Goal: Check status

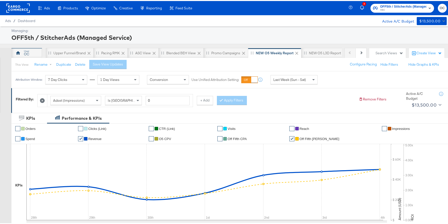
click at [24, 55] on div "OC" at bounding box center [26, 53] width 5 height 5
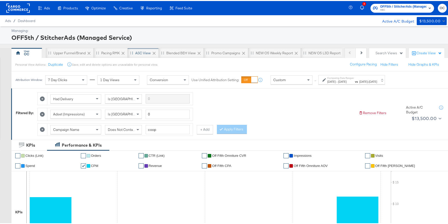
click at [137, 54] on div "ASC View" at bounding box center [143, 52] width 31 height 10
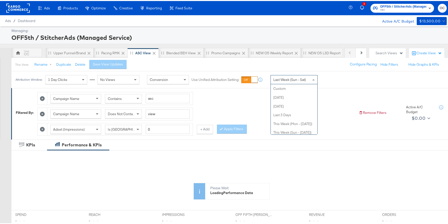
click at [298, 83] on div "Last Week (Sun - Sat) Custom [DATE] [DATE] Last 3 Days This Week (Mon - [DATE])…" at bounding box center [293, 78] width 47 height 9
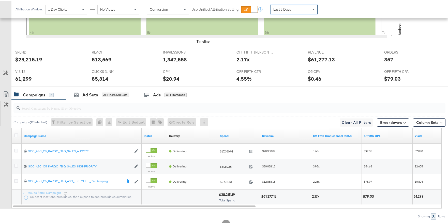
scroll to position [229, 0]
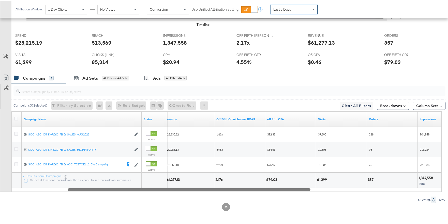
drag, startPoint x: 245, startPoint y: 189, endPoint x: 279, endPoint y: 190, distance: 34.6
click at [279, 190] on div at bounding box center [189, 189] width 242 height 4
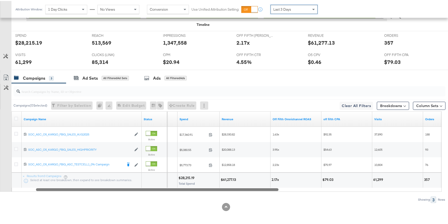
drag, startPoint x: 269, startPoint y: 189, endPoint x: 238, endPoint y: 188, distance: 31.3
click at [238, 188] on div at bounding box center [157, 189] width 242 height 4
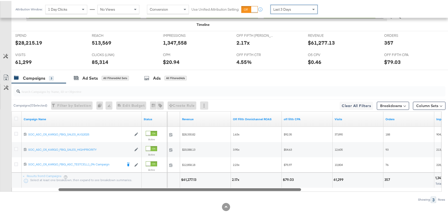
drag, startPoint x: 275, startPoint y: 190, endPoint x: 297, endPoint y: 188, distance: 22.2
click at [297, 188] on div at bounding box center [179, 189] width 242 height 4
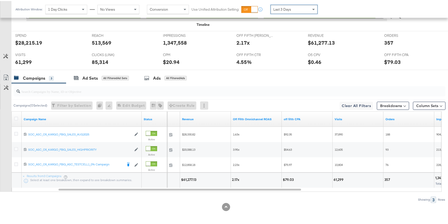
click at [296, 7] on div "Last 3 Days" at bounding box center [294, 8] width 47 height 9
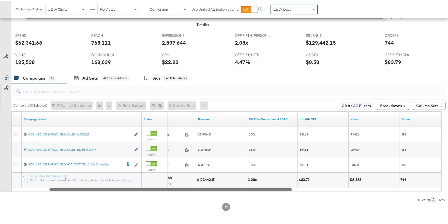
drag, startPoint x: 287, startPoint y: 190, endPoint x: 278, endPoint y: 191, distance: 9.5
click at [278, 191] on div "Campaign Name Status Spend Revenue Off Fifth Omnichannel ROAS off fifth CPA Vis…" at bounding box center [226, 151] width 430 height 81
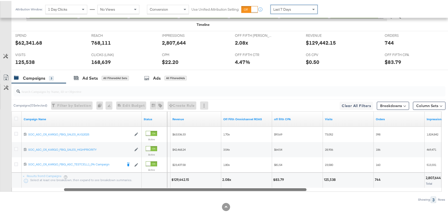
drag, startPoint x: 289, startPoint y: 189, endPoint x: 303, endPoint y: 181, distance: 16.0
click at [303, 181] on div "Campaign Name Status Spend Revenue Off Fifth Omnichannel ROAS off fifth CPA Vis…" at bounding box center [226, 151] width 430 height 81
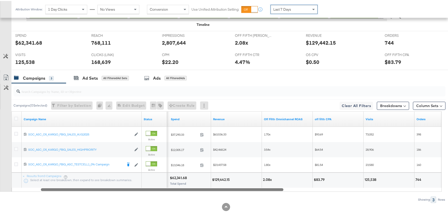
drag, startPoint x: 302, startPoint y: 190, endPoint x: 274, endPoint y: 189, distance: 28.7
click at [274, 189] on div at bounding box center [162, 189] width 242 height 4
